Goal: Entertainment & Leisure: Consume media (video, audio)

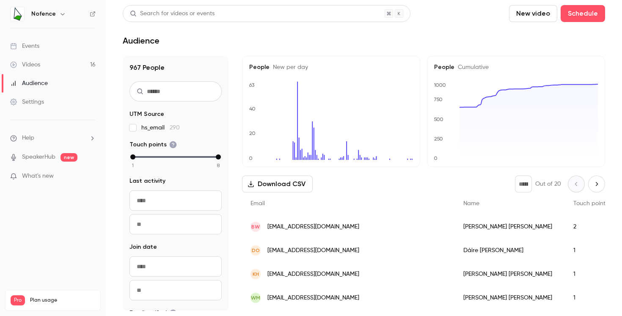
click at [45, 64] on link "Videos 16" at bounding box center [53, 64] width 106 height 19
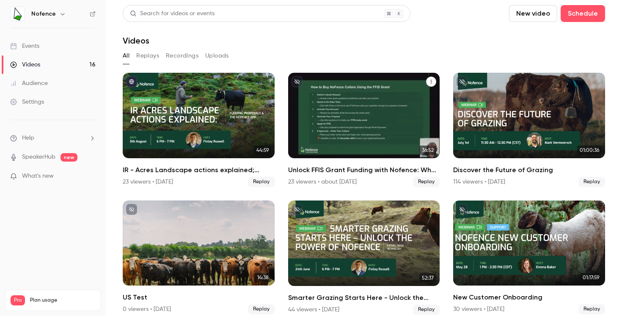
click at [331, 142] on div "Unlock FFIS Grant Funding with Nofence: What You Need to Know" at bounding box center [364, 116] width 152 height 86
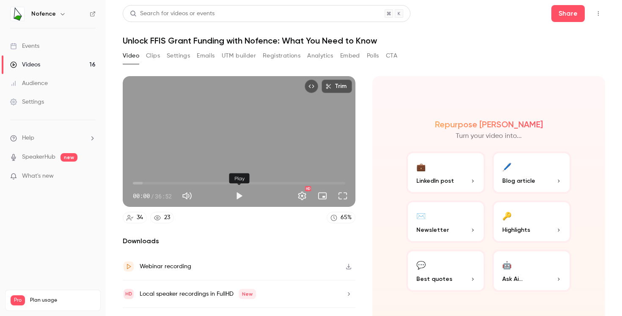
click at [245, 198] on button "Play" at bounding box center [239, 196] width 17 height 17
drag, startPoint x: 137, startPoint y: 182, endPoint x: 145, endPoint y: 182, distance: 8.0
click at [145, 182] on span "02:03" at bounding box center [145, 183] width 3 height 3
drag, startPoint x: 145, startPoint y: 182, endPoint x: 152, endPoint y: 182, distance: 6.4
click at [152, 182] on span "03:14" at bounding box center [151, 183] width 3 height 3
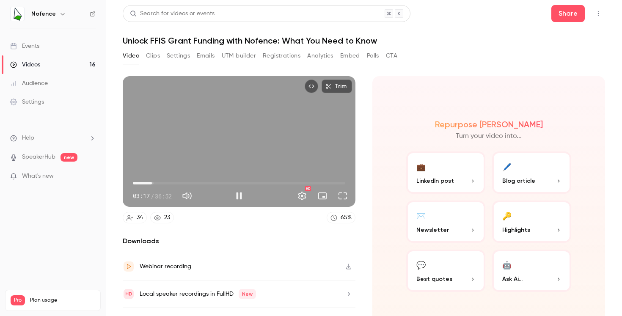
click at [138, 184] on span "03:17" at bounding box center [239, 184] width 213 height 14
click at [141, 183] on span "01:07" at bounding box center [139, 183] width 3 height 3
click at [237, 193] on button "Pause" at bounding box center [239, 196] width 17 height 17
click at [144, 185] on span "01:59" at bounding box center [144, 183] width 3 height 3
click at [238, 196] on button "Play" at bounding box center [239, 196] width 17 height 17
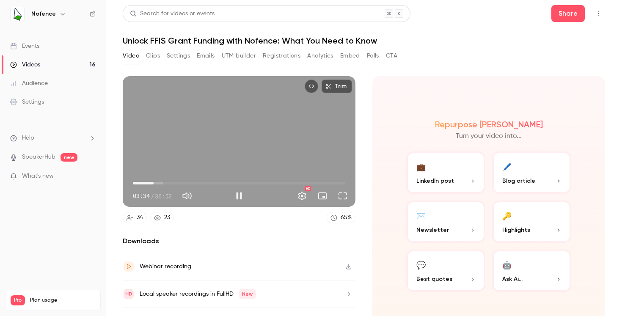
click at [155, 185] on span "03:34" at bounding box center [153, 183] width 3 height 3
click at [161, 185] on span "04:50" at bounding box center [239, 184] width 213 height 14
click at [242, 199] on button "Pause" at bounding box center [239, 196] width 17 height 17
type input "*****"
click at [34, 68] on div "Videos" at bounding box center [25, 65] width 30 height 8
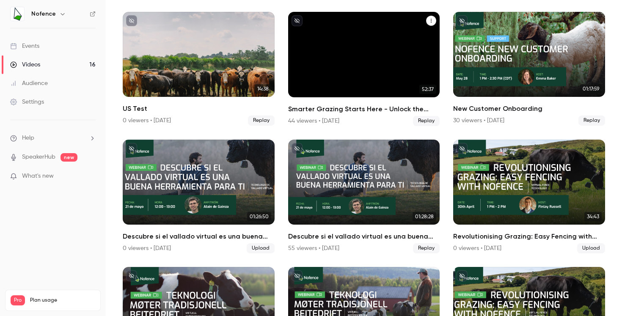
scroll to position [190, 0]
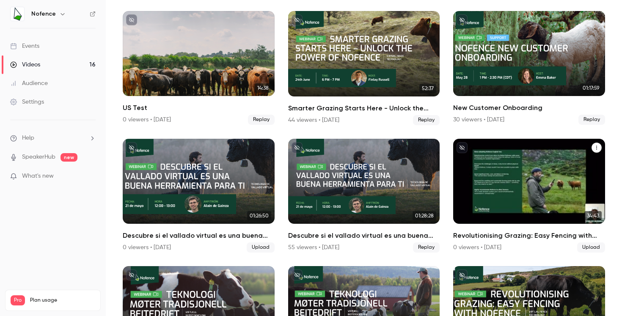
click at [504, 194] on div "Revolutionising Grazing: Easy Fencing with Nofence (IE) - Recording" at bounding box center [530, 182] width 152 height 86
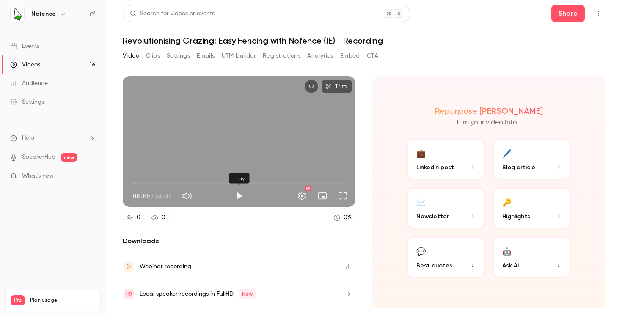
click at [242, 199] on button "Play" at bounding box center [239, 196] width 17 height 17
click at [135, 185] on span "00:04" at bounding box center [133, 183] width 3 height 3
click at [142, 185] on span "00:38" at bounding box center [239, 184] width 213 height 14
click at [148, 185] on span "02:25" at bounding box center [239, 184] width 213 height 14
click at [149, 185] on span "02:27" at bounding box center [148, 183] width 3 height 3
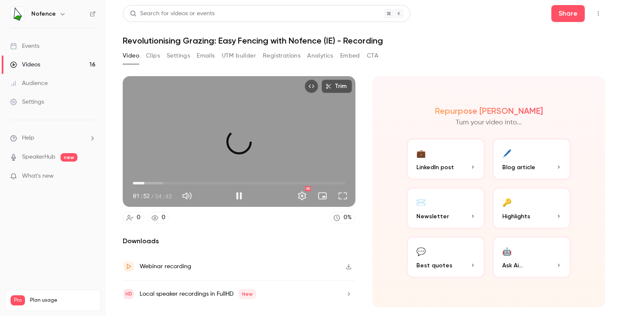
drag, startPoint x: 151, startPoint y: 184, endPoint x: 144, endPoint y: 184, distance: 6.4
click at [144, 184] on span "01:52" at bounding box center [144, 183] width 3 height 3
drag, startPoint x: 144, startPoint y: 184, endPoint x: 157, endPoint y: 185, distance: 12.3
click at [157, 185] on span "03:52" at bounding box center [156, 183] width 3 height 3
drag, startPoint x: 157, startPoint y: 185, endPoint x: 187, endPoint y: 187, distance: 30.1
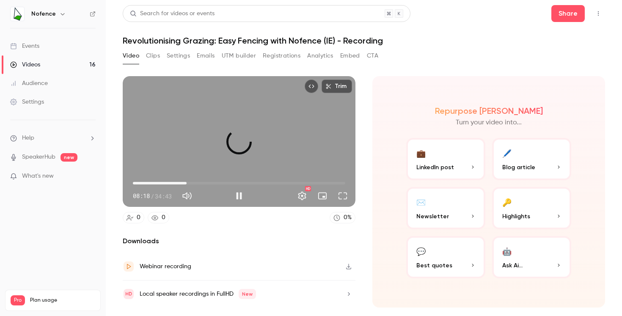
click at [187, 185] on span "08:47" at bounding box center [186, 183] width 3 height 3
drag, startPoint x: 188, startPoint y: 186, endPoint x: 196, endPoint y: 188, distance: 8.2
click at [196, 185] on span "10:22" at bounding box center [196, 183] width 3 height 3
click at [191, 183] on span "09:28" at bounding box center [239, 184] width 213 height 14
click at [205, 184] on span "11:45" at bounding box center [239, 184] width 213 height 14
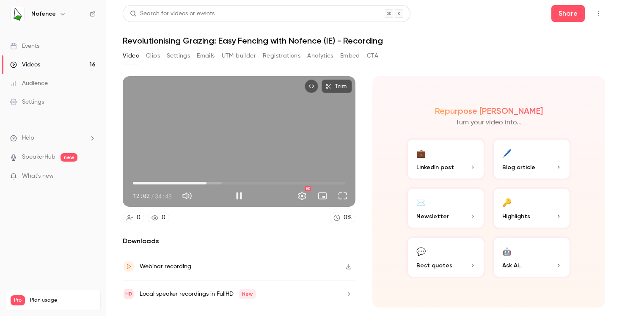
click at [207, 184] on span "12:02" at bounding box center [206, 183] width 3 height 3
click at [216, 183] on span "12:48" at bounding box center [239, 184] width 213 height 14
click at [221, 184] on span "14:27" at bounding box center [239, 184] width 213 height 14
drag, startPoint x: 224, startPoint y: 184, endPoint x: 233, endPoint y: 183, distance: 8.9
click at [233, 183] on span "16:23" at bounding box center [233, 183] width 3 height 3
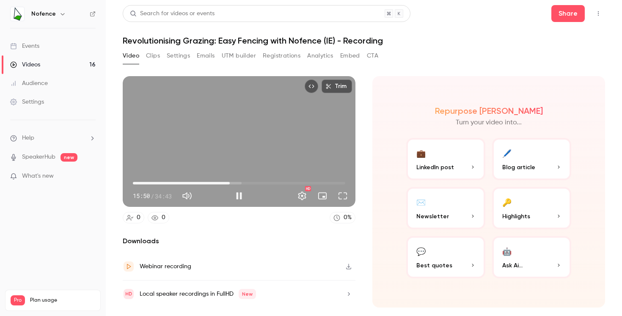
click at [230, 183] on span "15:50" at bounding box center [230, 183] width 3 height 3
click at [239, 199] on button "Pause" at bounding box center [239, 196] width 17 height 17
click at [239, 199] on button "Play" at bounding box center [239, 196] width 17 height 17
click at [242, 193] on button "Pause" at bounding box center [239, 196] width 17 height 17
type input "******"
